Goal: Task Accomplishment & Management: Manage account settings

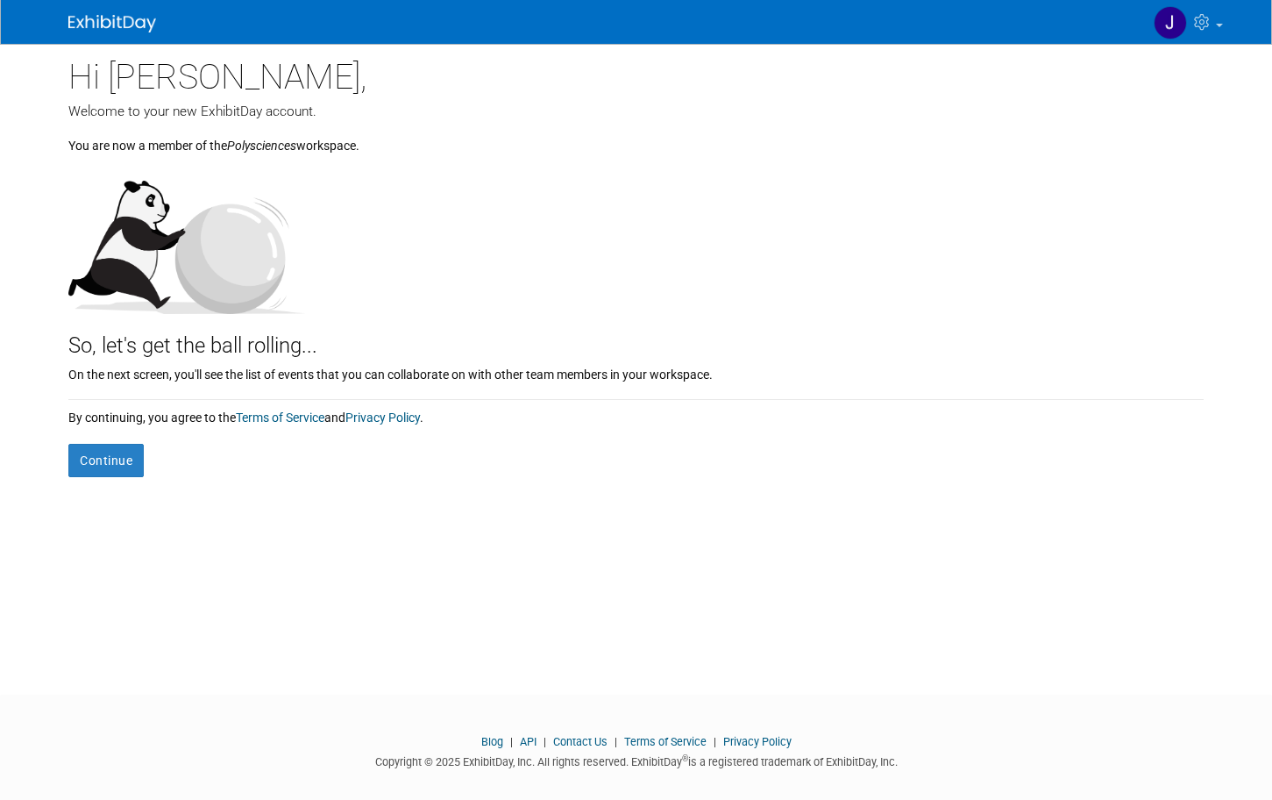
click at [92, 430] on form "Continue" at bounding box center [635, 451] width 1135 height 51
click at [92, 461] on button "Continue" at bounding box center [105, 460] width 75 height 33
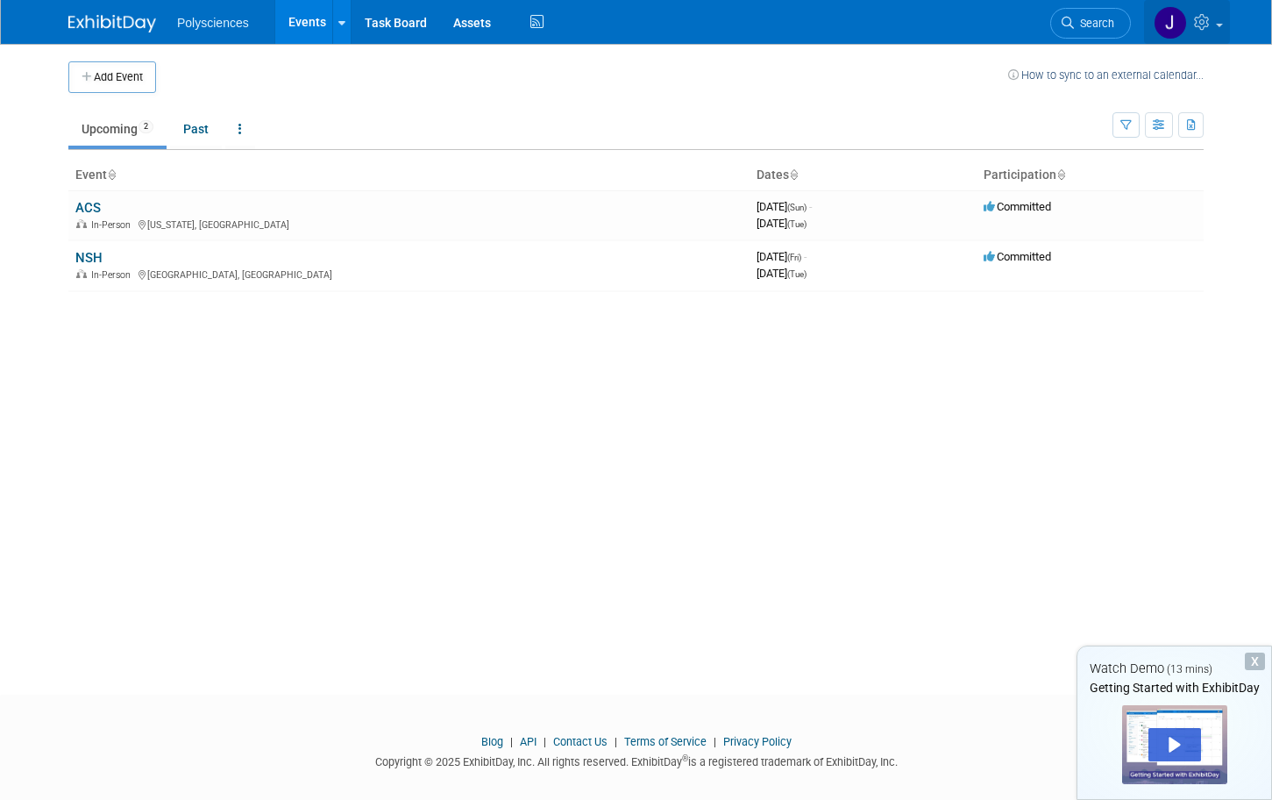
click at [1213, 22] on icon at bounding box center [1204, 22] width 20 height 16
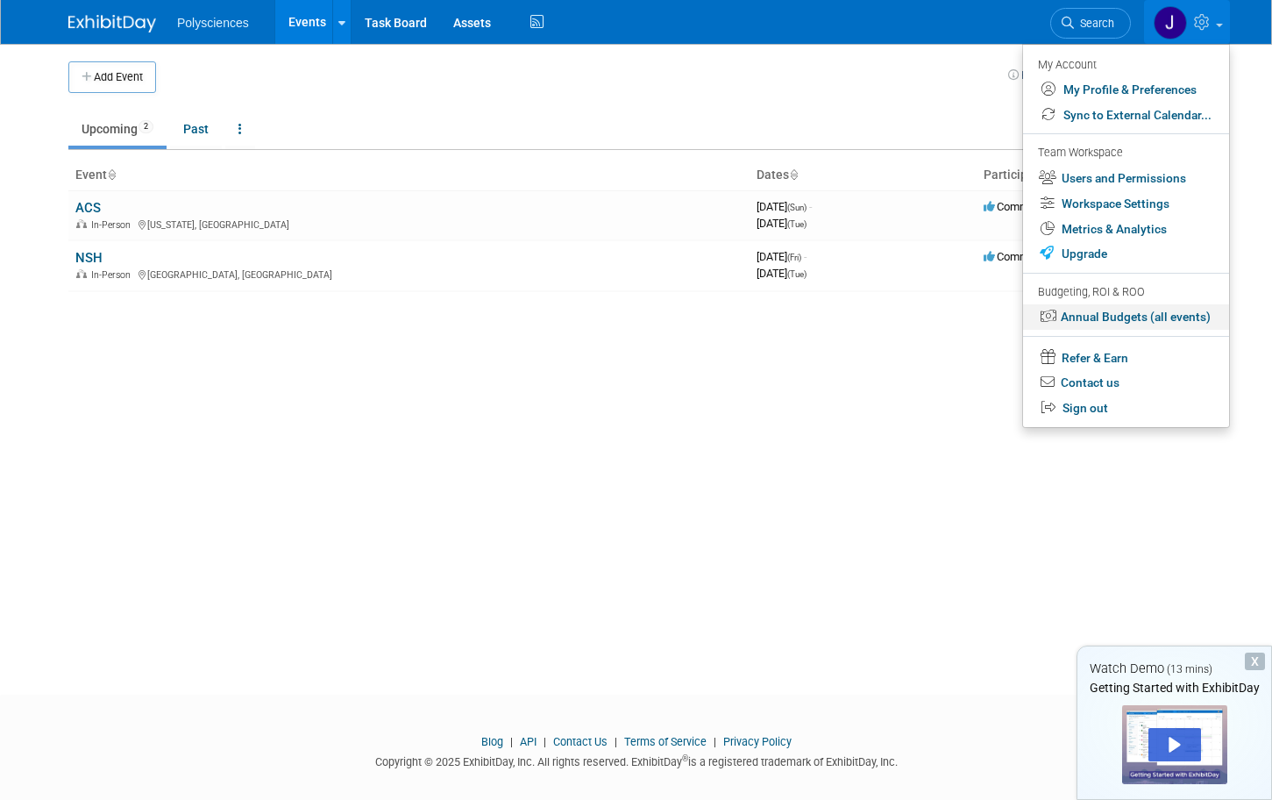
click at [1102, 321] on link "Annual Budgets (all events)" at bounding box center [1126, 316] width 206 height 25
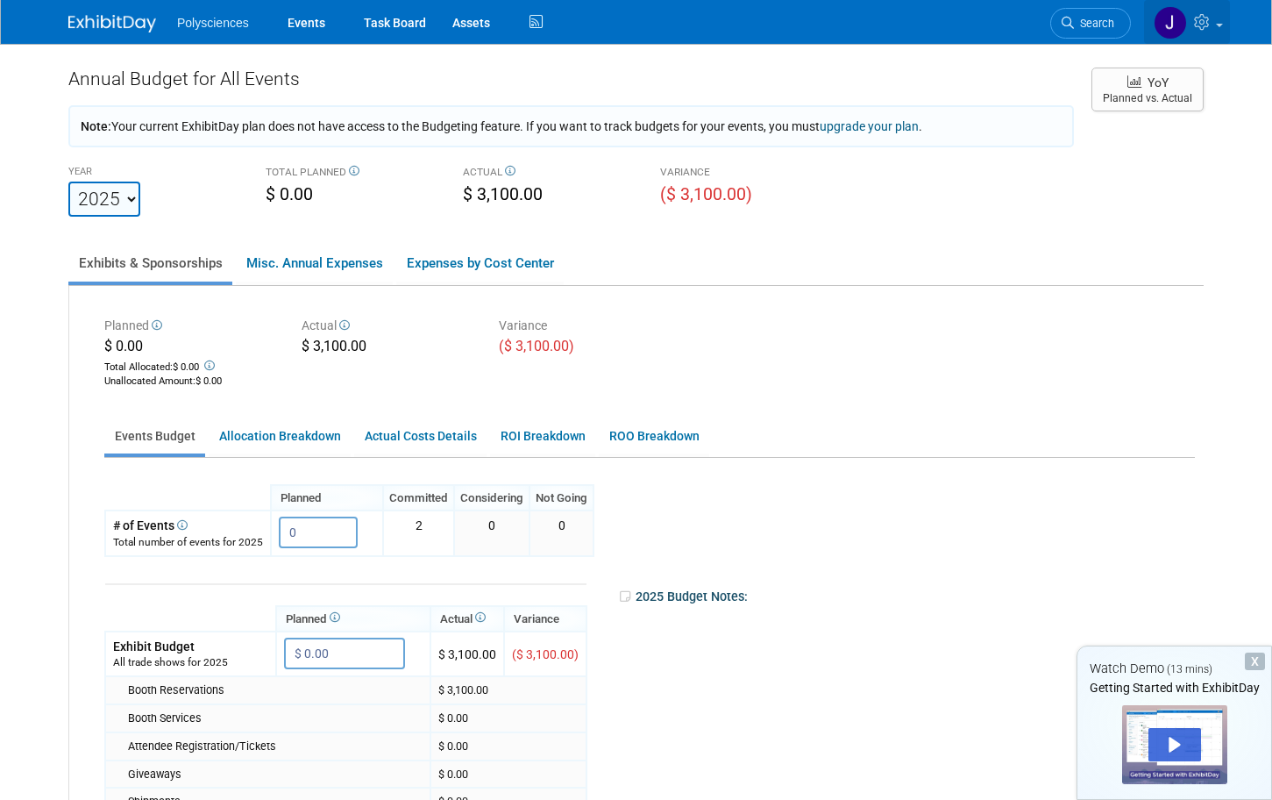
click at [1189, 26] on link at bounding box center [1187, 22] width 86 height 44
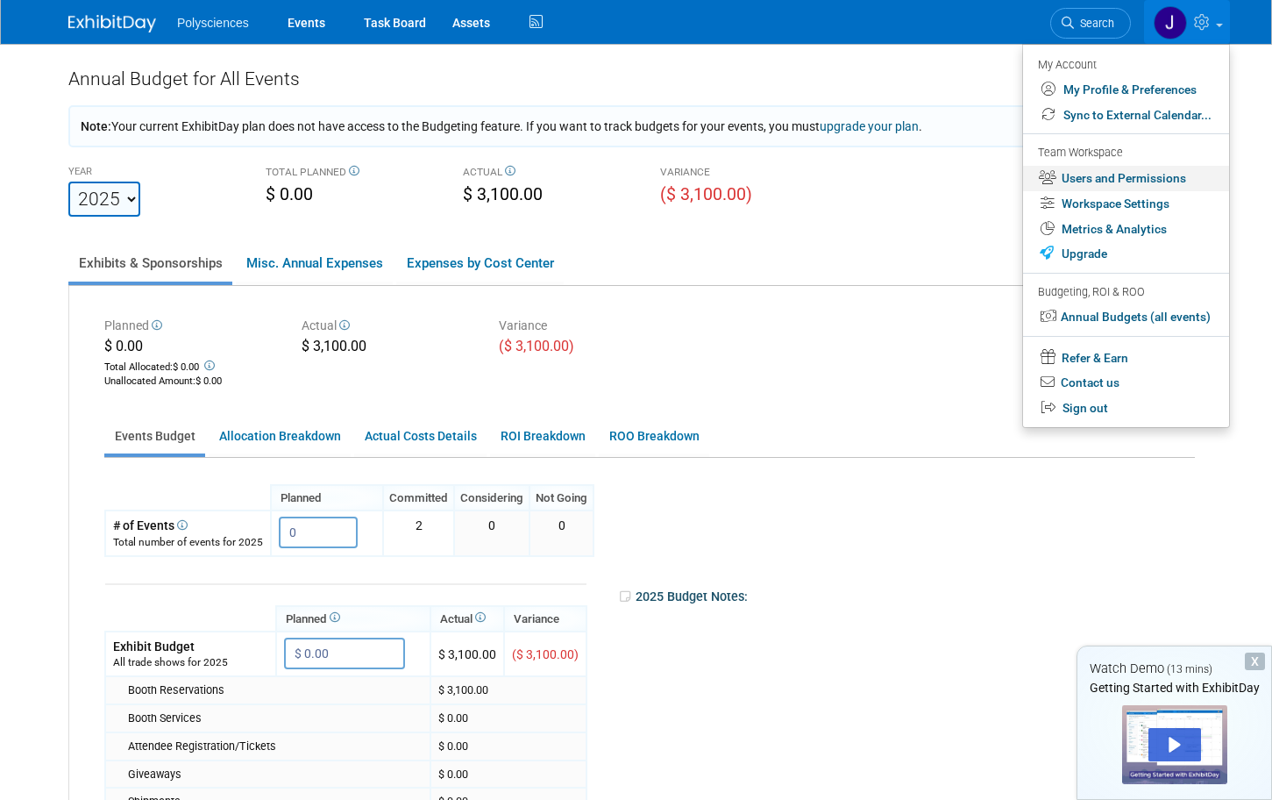
click at [1085, 183] on link "Users and Permissions" at bounding box center [1126, 178] width 206 height 25
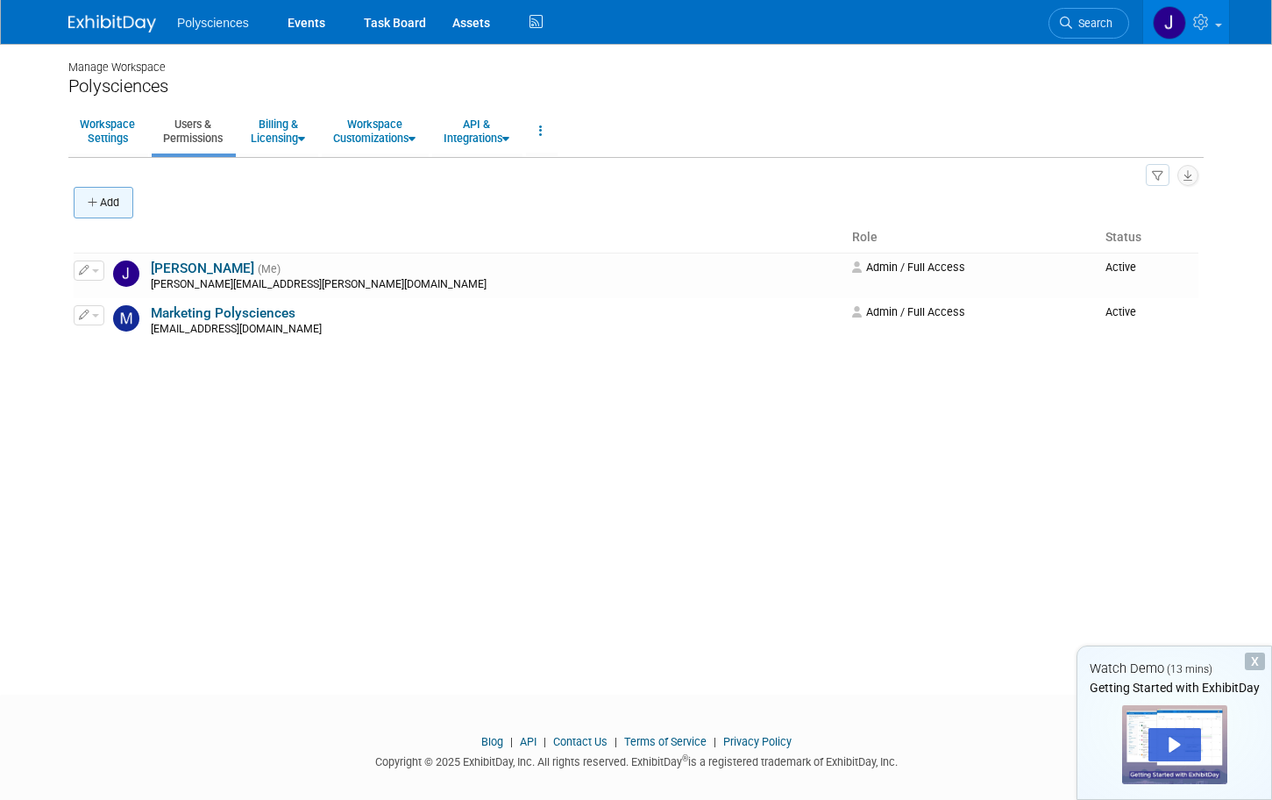
click at [103, 196] on button "Add" at bounding box center [104, 203] width 60 height 32
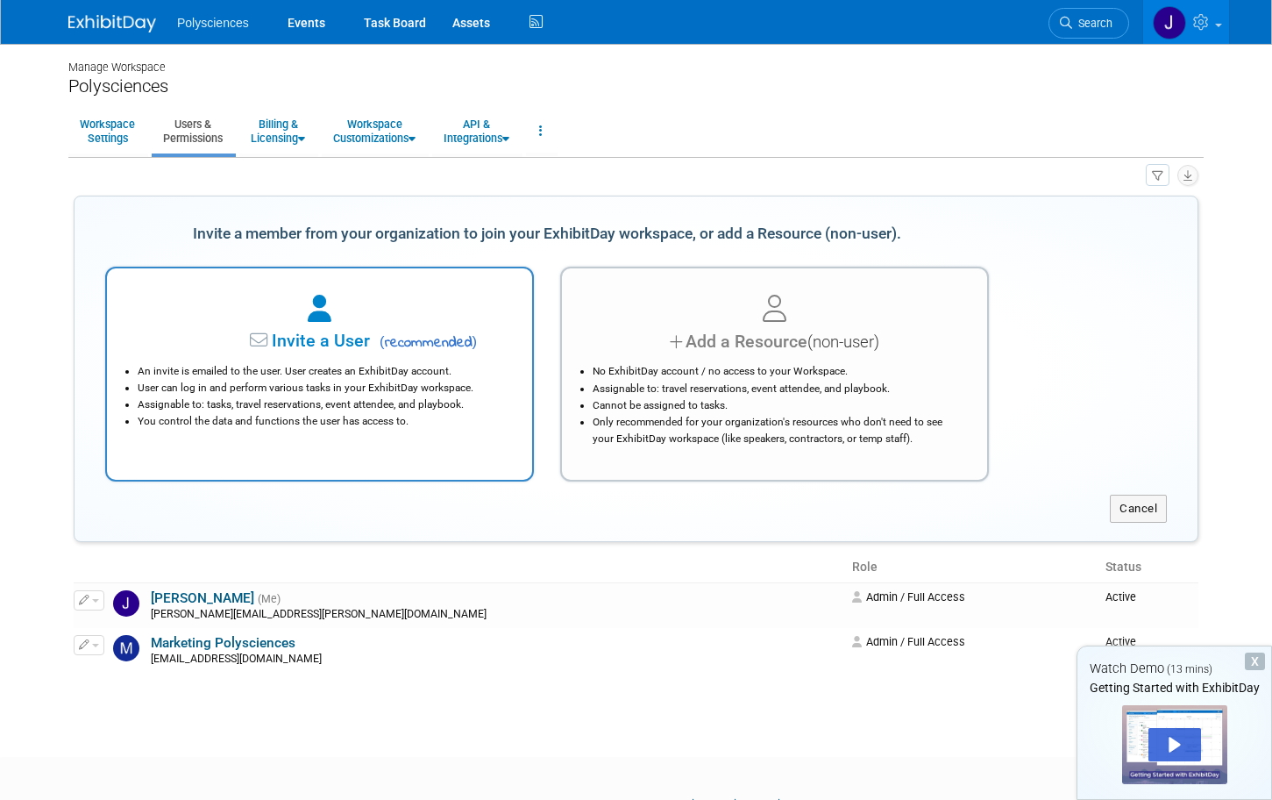
click at [400, 346] on span "( recommended )" at bounding box center [425, 342] width 103 height 21
